Goal: Navigation & Orientation: Go to known website

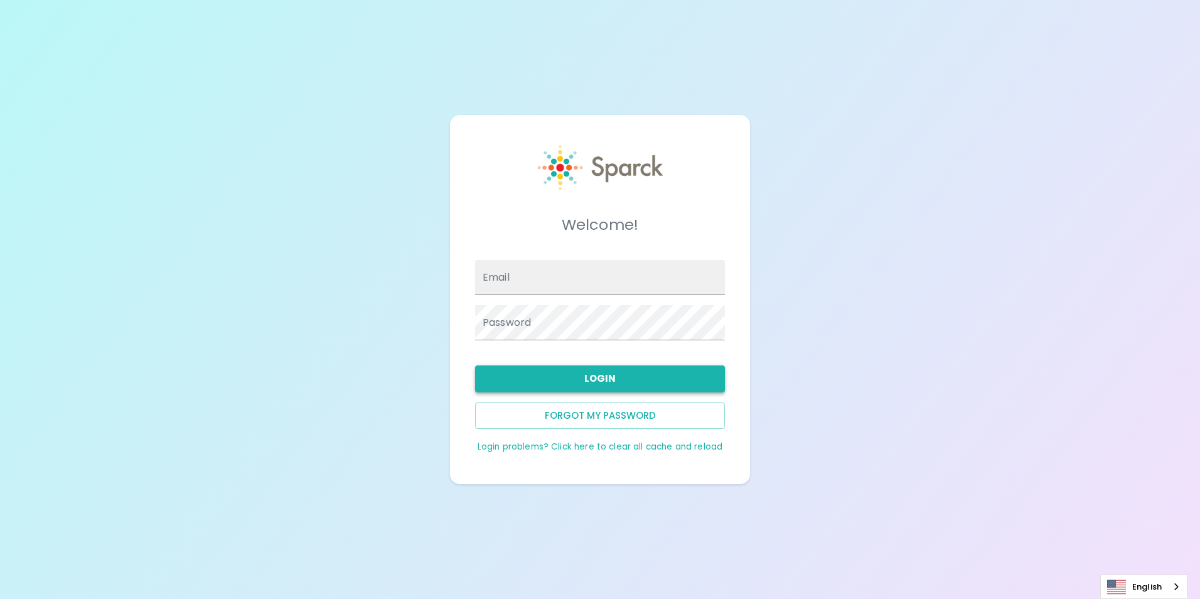
type input "[EMAIL_ADDRESS][DOMAIN_NAME]"
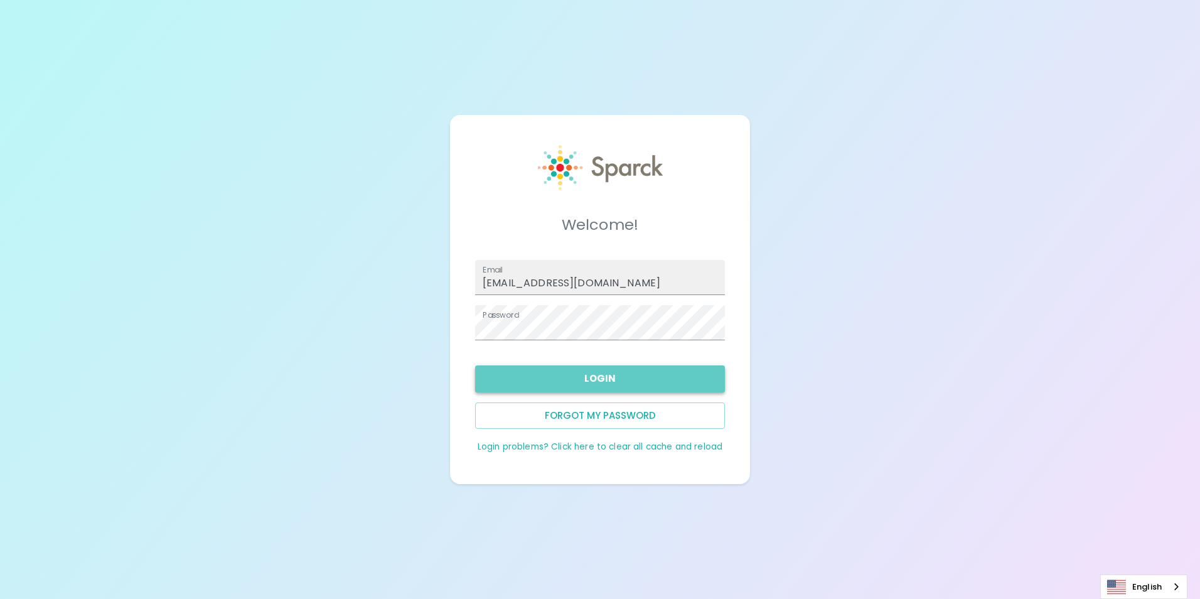
click at [559, 382] on button "Login" at bounding box center [600, 378] width 250 height 26
